Goal: Find specific page/section: Find specific page/section

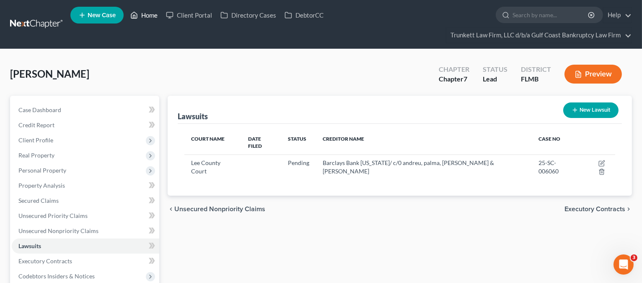
click at [147, 10] on link "Home" at bounding box center [144, 15] width 36 height 15
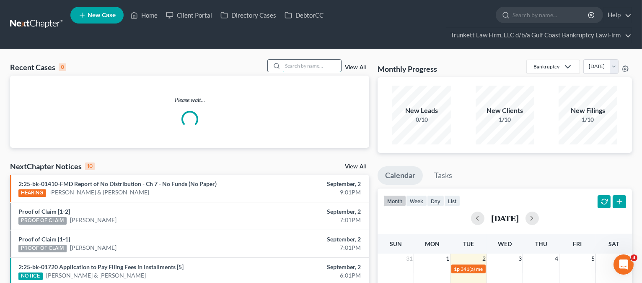
click at [317, 69] on input "search" at bounding box center [312, 66] width 59 height 12
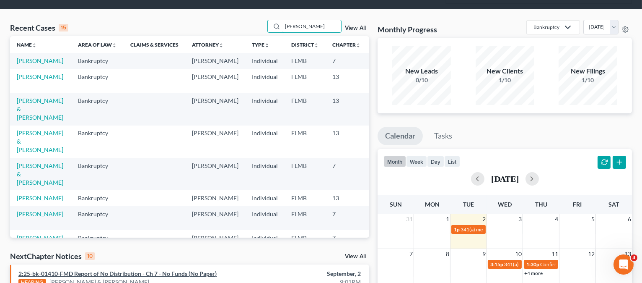
scroll to position [56, 0]
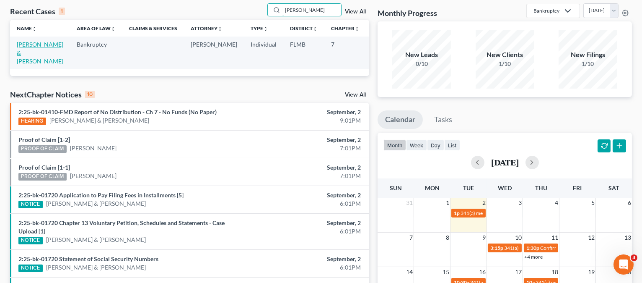
type input "[PERSON_NAME]"
click at [21, 46] on link "[PERSON_NAME] & [PERSON_NAME]" at bounding box center [40, 53] width 47 height 24
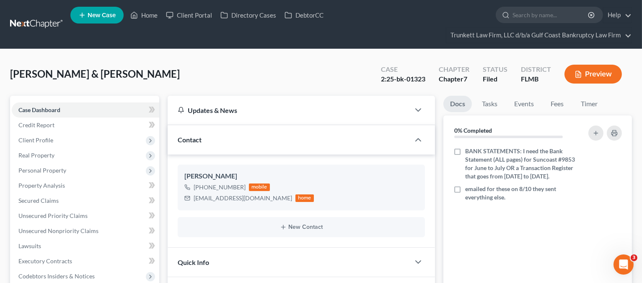
click at [587, 77] on button "Preview" at bounding box center [593, 74] width 57 height 19
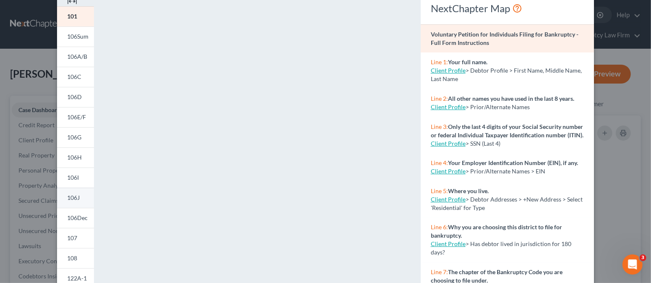
scroll to position [56, 0]
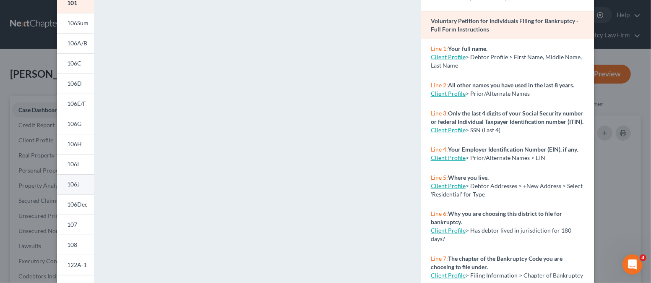
click at [73, 185] on span "106J" at bounding box center [73, 183] width 13 height 7
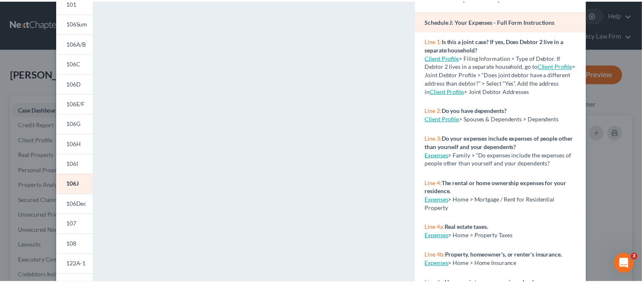
scroll to position [0, 0]
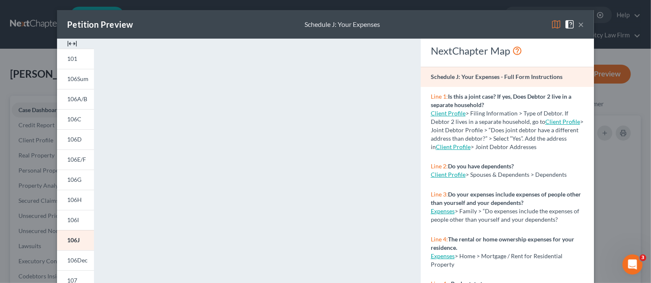
click at [578, 21] on button "×" at bounding box center [581, 24] width 6 height 10
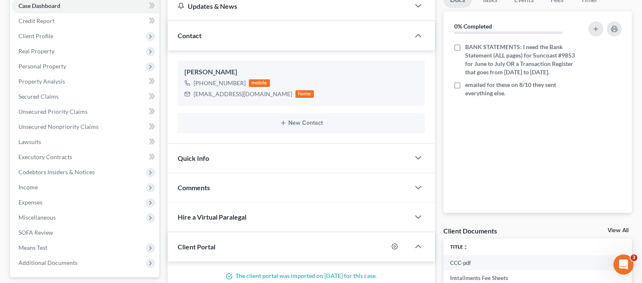
click at [307, 26] on div "Home New Case Client Portal Directory Cases DebtorCC Trunkett Law Firm, LLC d/b…" at bounding box center [321, 173] width 642 height 555
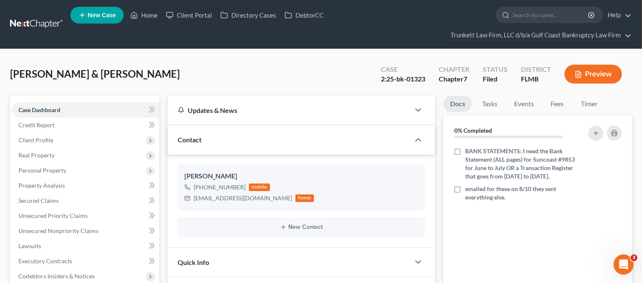
click at [39, 22] on link at bounding box center [37, 24] width 54 height 15
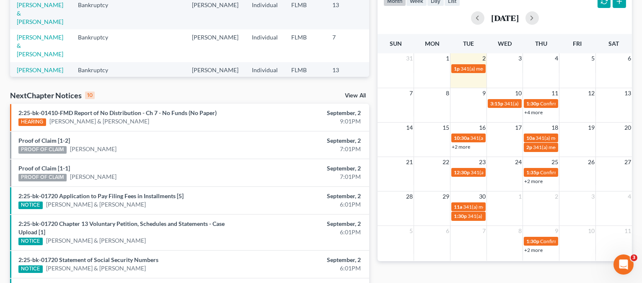
scroll to position [227, 0]
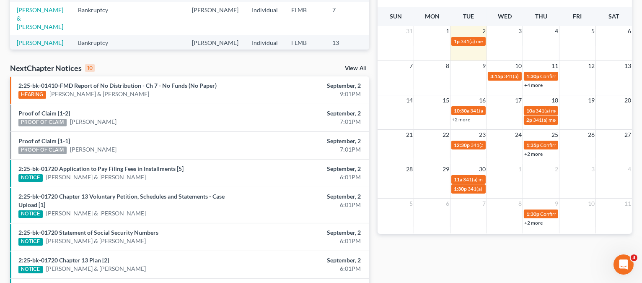
click at [531, 84] on link "+4 more" at bounding box center [534, 85] width 18 height 6
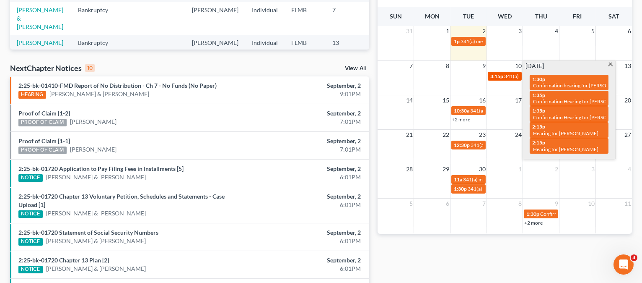
click at [515, 75] on span "341(a) meeting for [PERSON_NAME]" at bounding box center [545, 76] width 81 height 6
select select "Days"
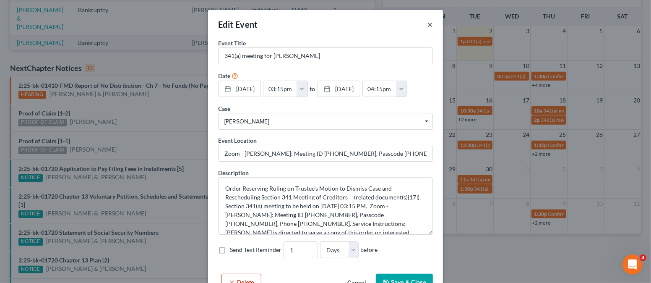
click at [427, 25] on button "×" at bounding box center [430, 24] width 6 height 10
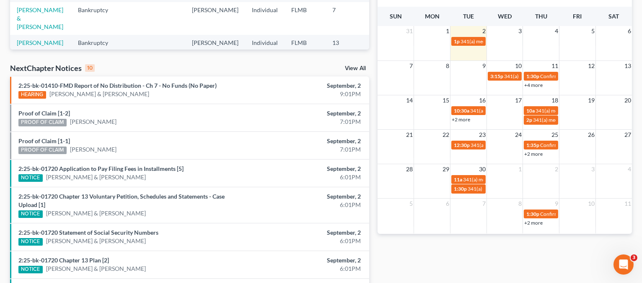
click at [535, 85] on link "+4 more" at bounding box center [534, 85] width 18 height 6
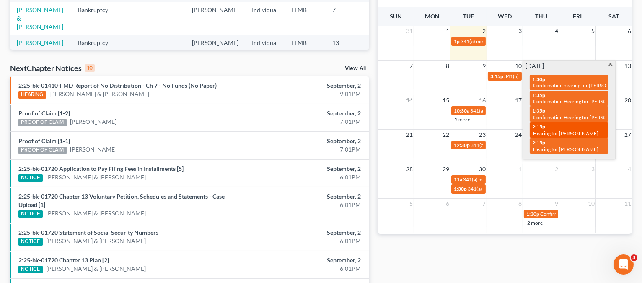
click at [561, 130] on span "Hearing for [PERSON_NAME]" at bounding box center [565, 133] width 65 height 6
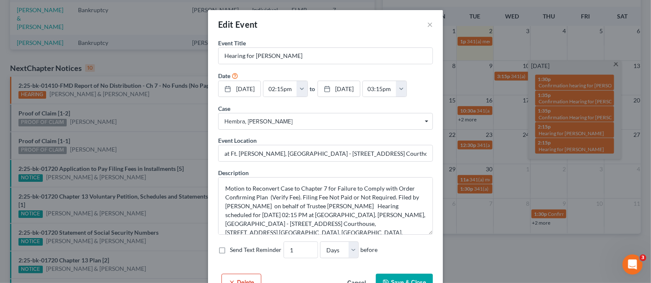
click at [429, 20] on div "Edit Event ×" at bounding box center [325, 24] width 235 height 29
click at [428, 22] on button "×" at bounding box center [430, 24] width 6 height 10
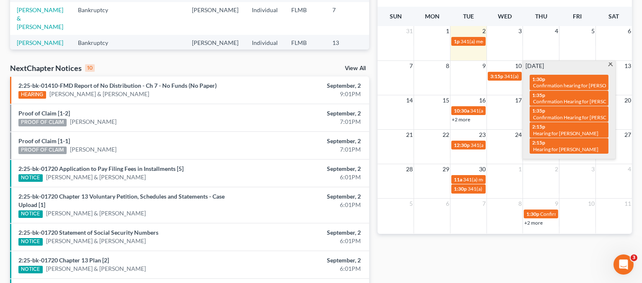
click at [467, 71] on td at bounding box center [469, 80] width 36 height 18
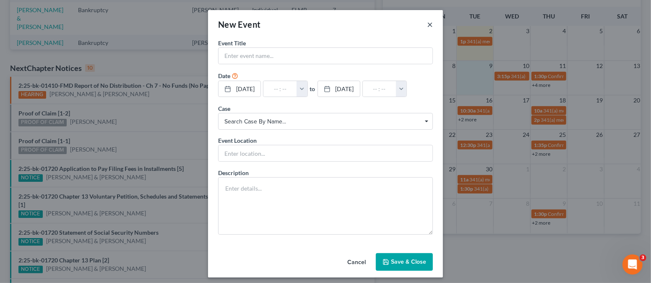
click at [427, 23] on button "×" at bounding box center [430, 24] width 6 height 10
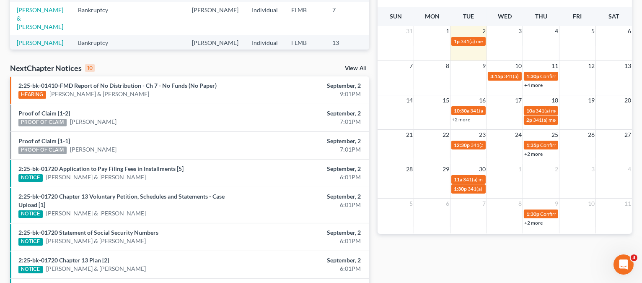
click at [468, 119] on link "+2 more" at bounding box center [461, 119] width 18 height 6
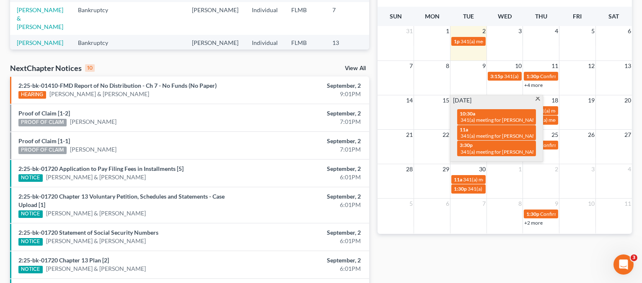
click at [479, 76] on td at bounding box center [469, 80] width 36 height 18
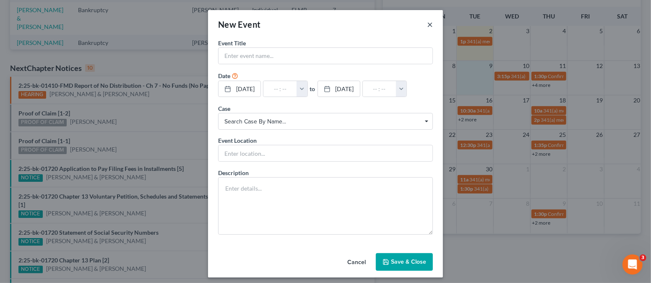
click at [427, 22] on button "×" at bounding box center [430, 24] width 6 height 10
